Goal: Check status: Check status

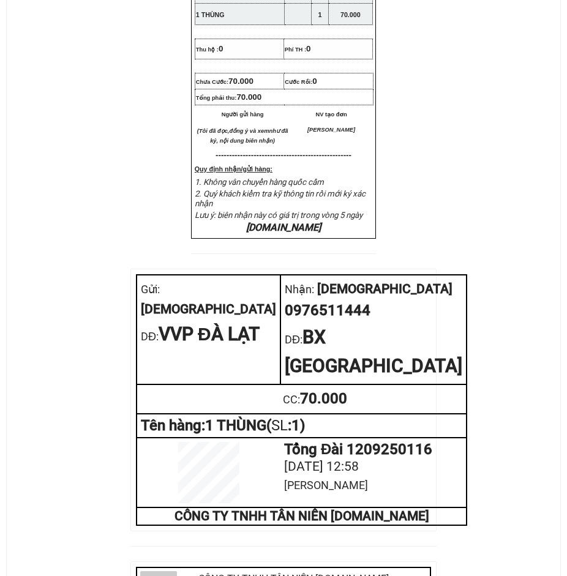
scroll to position [490, 0]
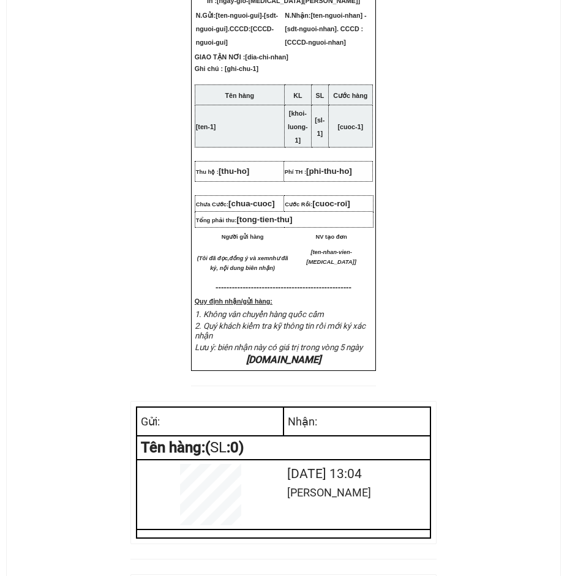
scroll to position [551, 0]
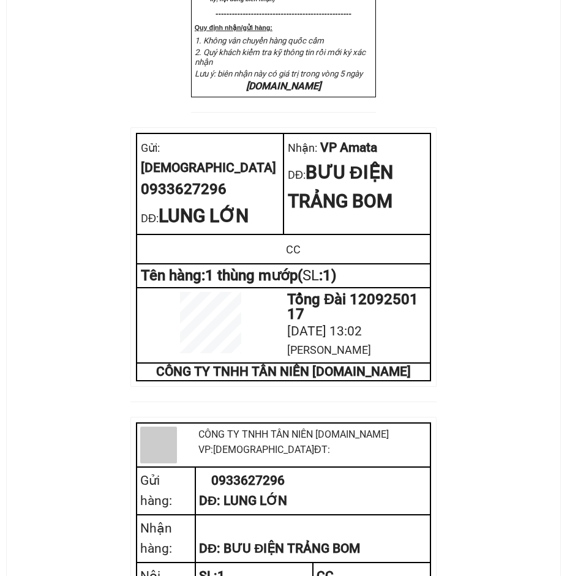
scroll to position [612, 0]
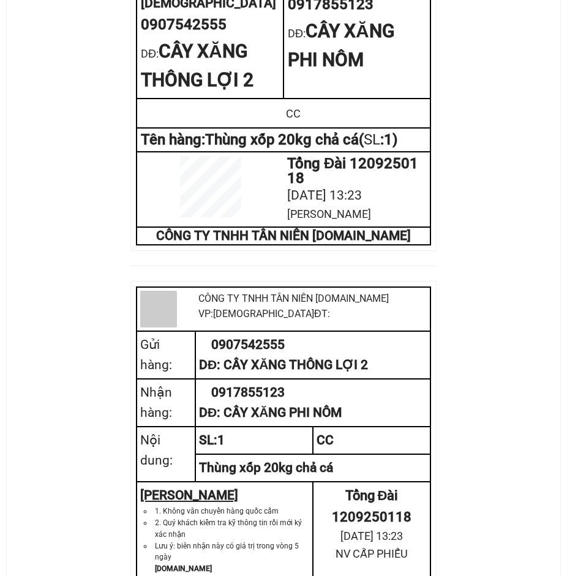
scroll to position [612, 0]
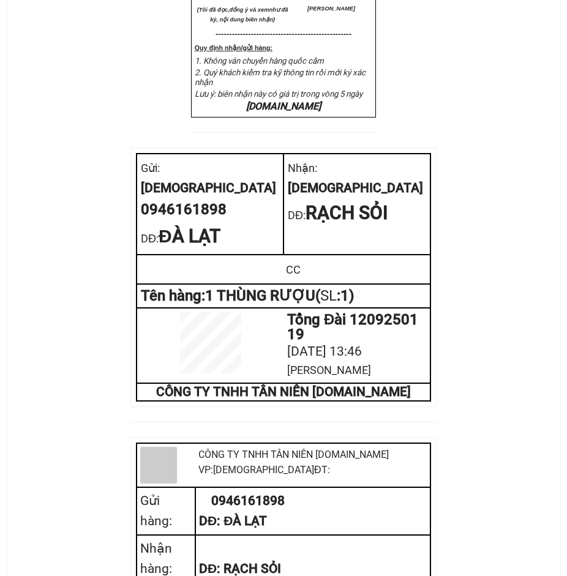
scroll to position [551, 0]
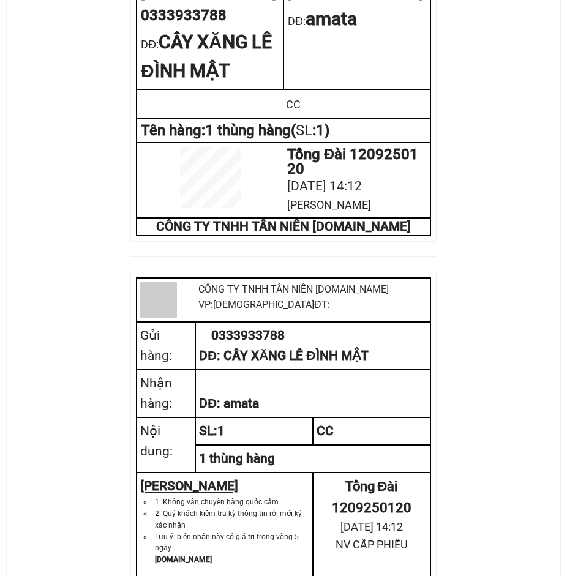
scroll to position [551, 0]
